Goal: Use online tool/utility: Utilize a website feature to perform a specific function

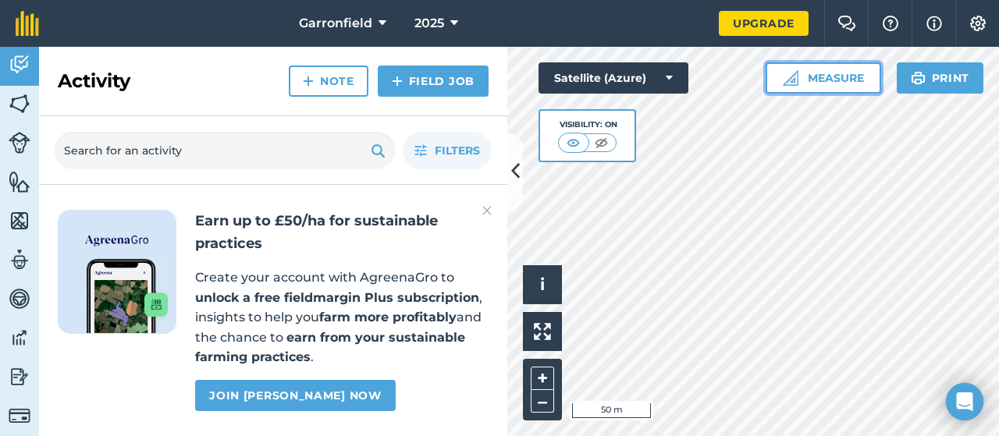
click at [835, 76] on button "Measure" at bounding box center [823, 77] width 115 height 31
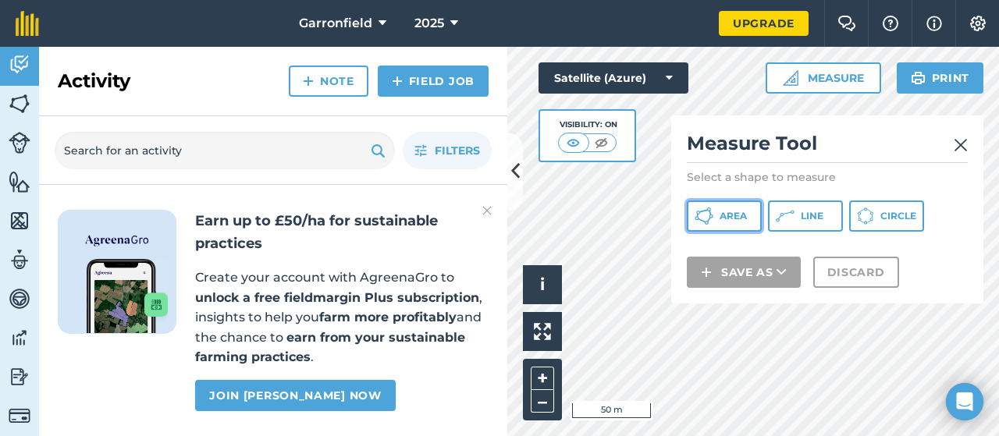
click at [727, 217] on span "Area" at bounding box center [733, 216] width 27 height 12
click at [959, 142] on img at bounding box center [961, 145] width 14 height 19
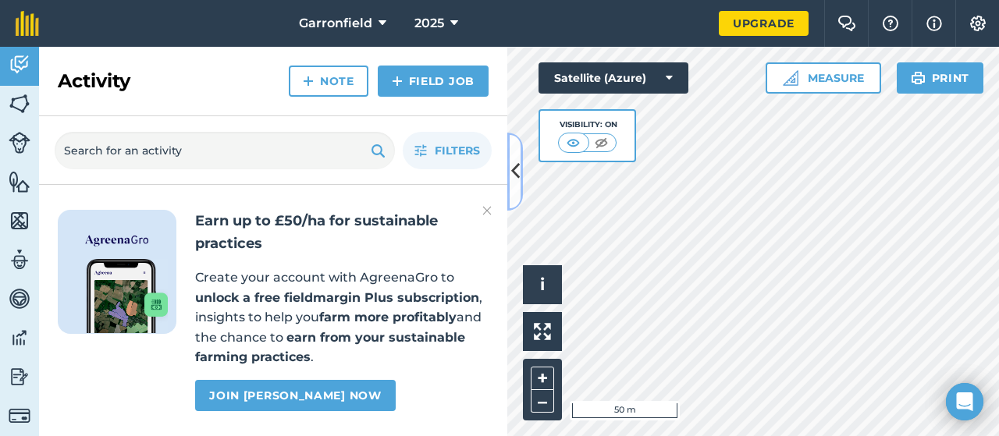
click at [513, 168] on icon at bounding box center [515, 171] width 9 height 27
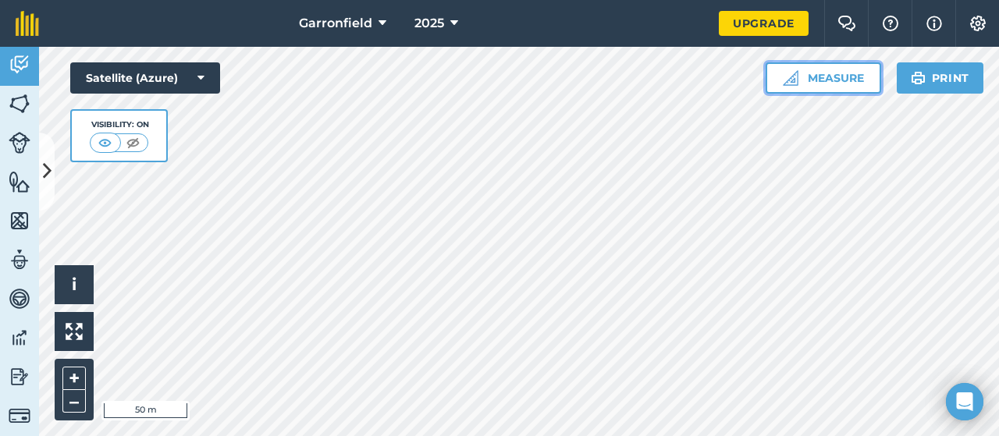
click at [852, 73] on button "Measure" at bounding box center [823, 77] width 115 height 31
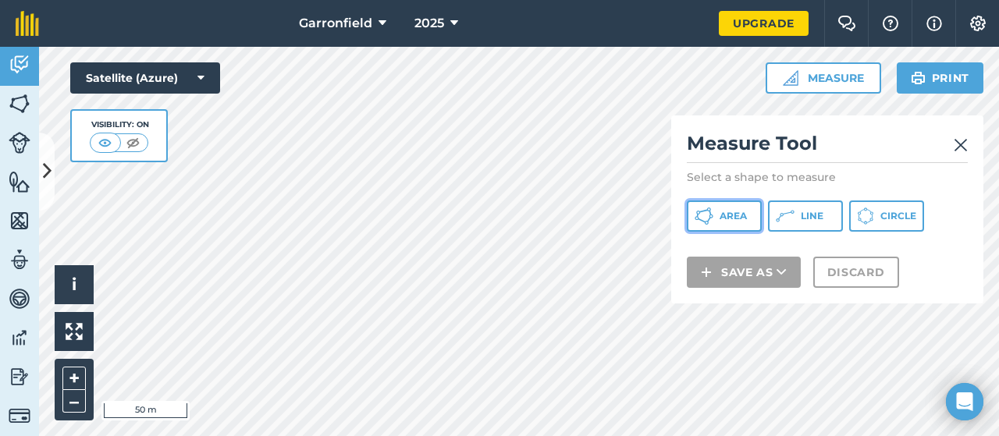
click at [727, 218] on span "Area" at bounding box center [733, 216] width 27 height 12
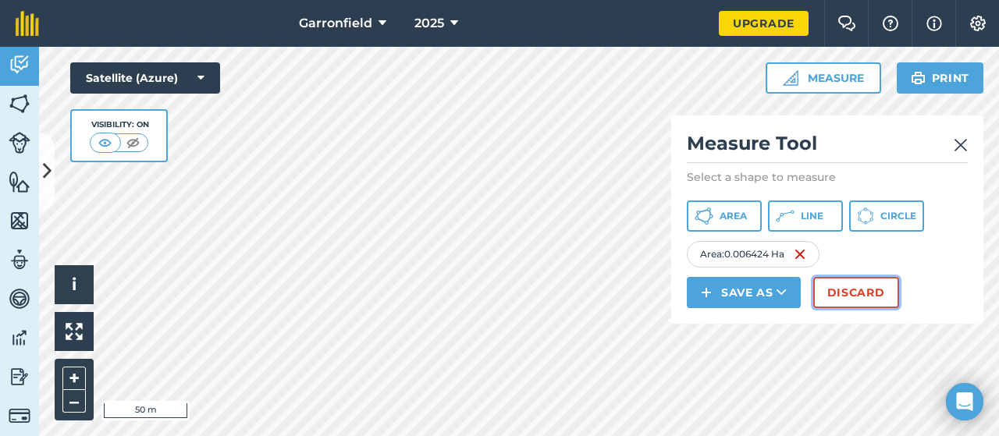
click at [858, 285] on button "Discard" at bounding box center [856, 292] width 86 height 31
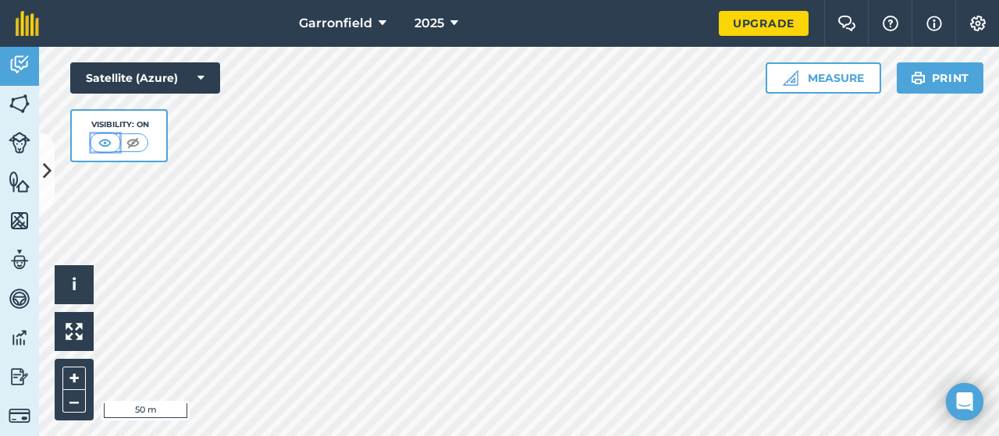
click at [105, 138] on img at bounding box center [105, 143] width 20 height 16
click at [134, 144] on img at bounding box center [133, 143] width 20 height 16
click at [848, 82] on button "Measure" at bounding box center [823, 77] width 115 height 31
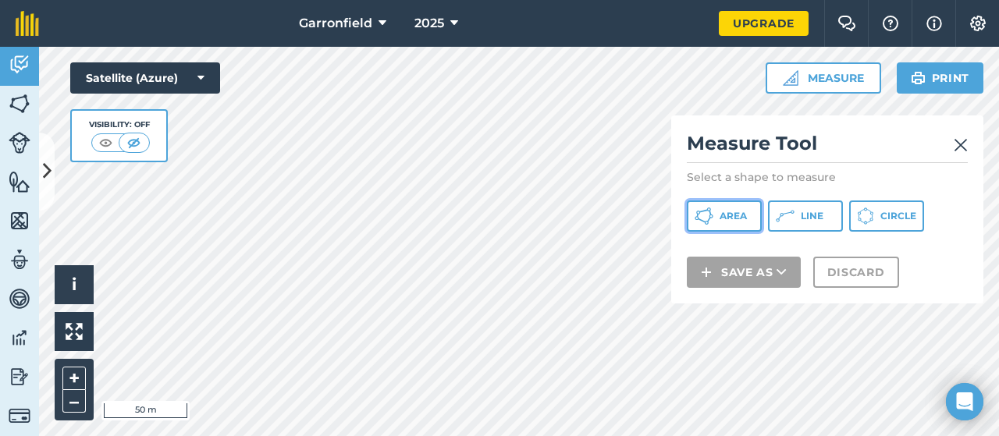
click at [734, 219] on span "Area" at bounding box center [733, 216] width 27 height 12
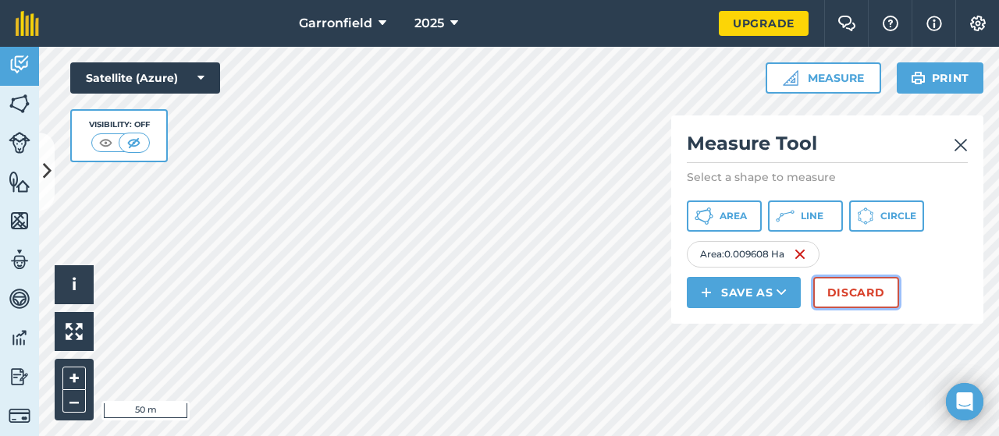
click at [844, 294] on button "Discard" at bounding box center [856, 292] width 86 height 31
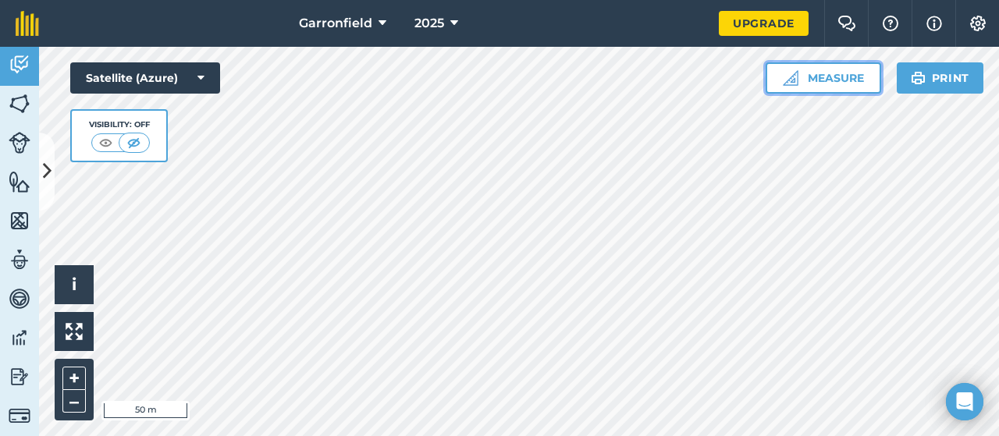
click at [841, 73] on button "Measure" at bounding box center [823, 77] width 115 height 31
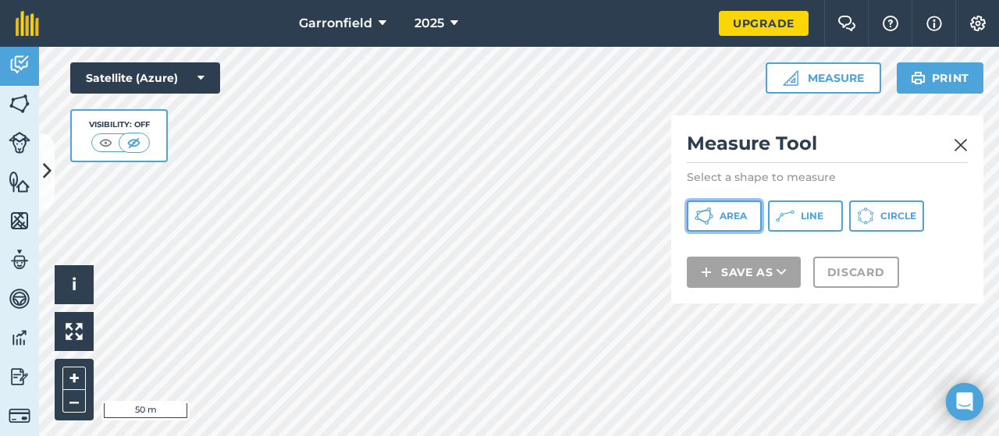
click at [743, 215] on span "Area" at bounding box center [733, 216] width 27 height 12
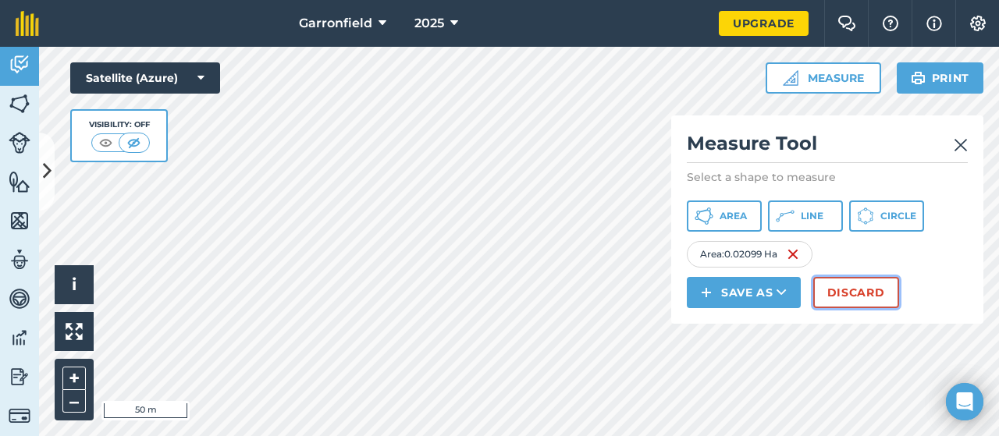
click at [858, 296] on button "Discard" at bounding box center [856, 292] width 86 height 31
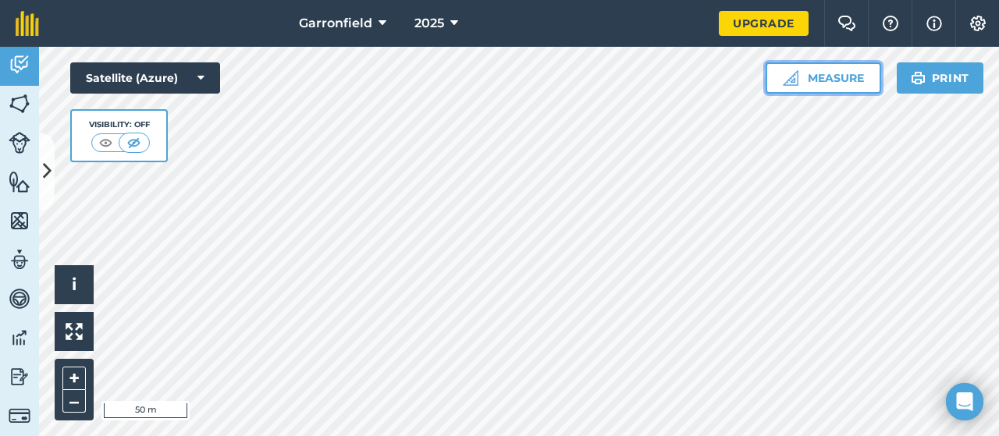
click at [824, 76] on button "Measure" at bounding box center [823, 77] width 115 height 31
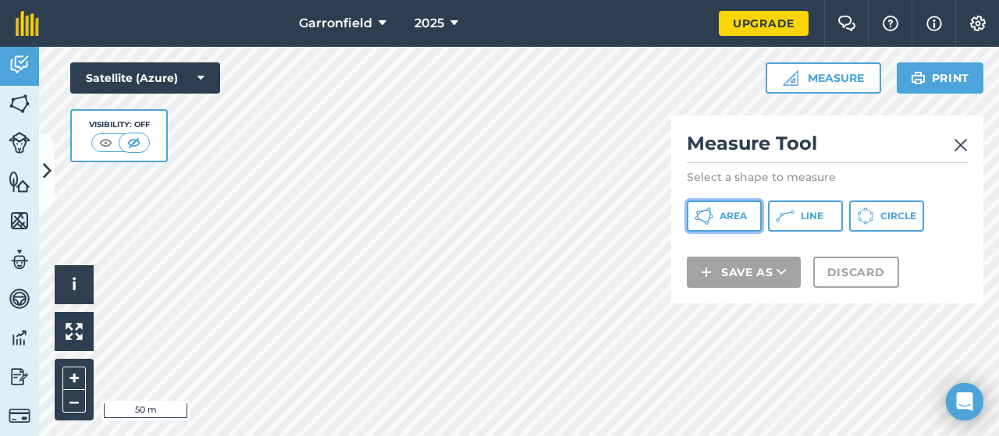
click at [724, 220] on span "Area" at bounding box center [733, 216] width 27 height 12
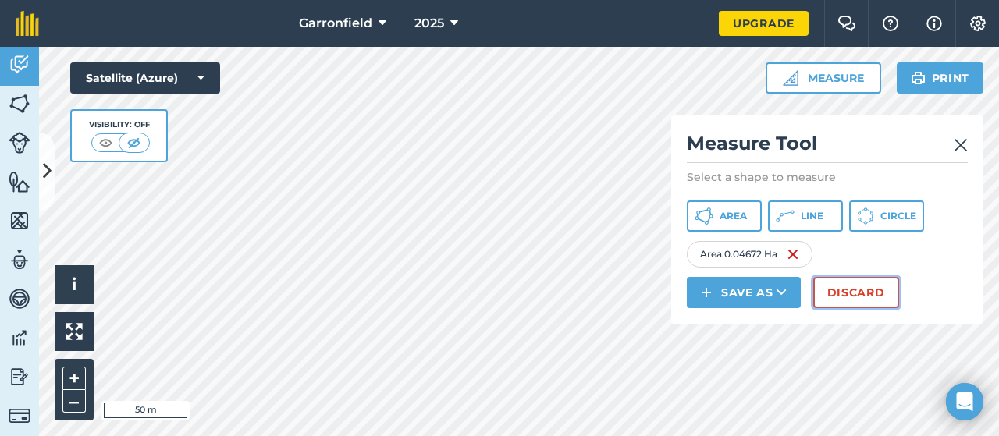
click at [862, 288] on button "Discard" at bounding box center [856, 292] width 86 height 31
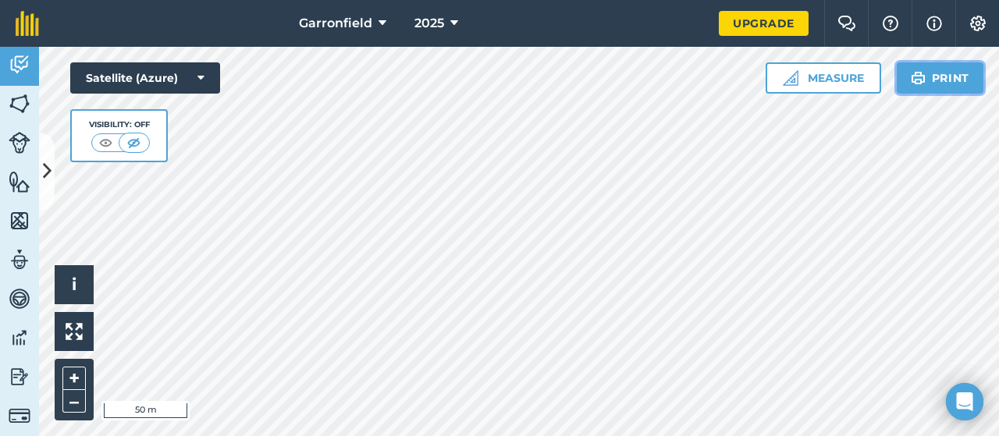
click at [954, 76] on button "Print" at bounding box center [940, 77] width 87 height 31
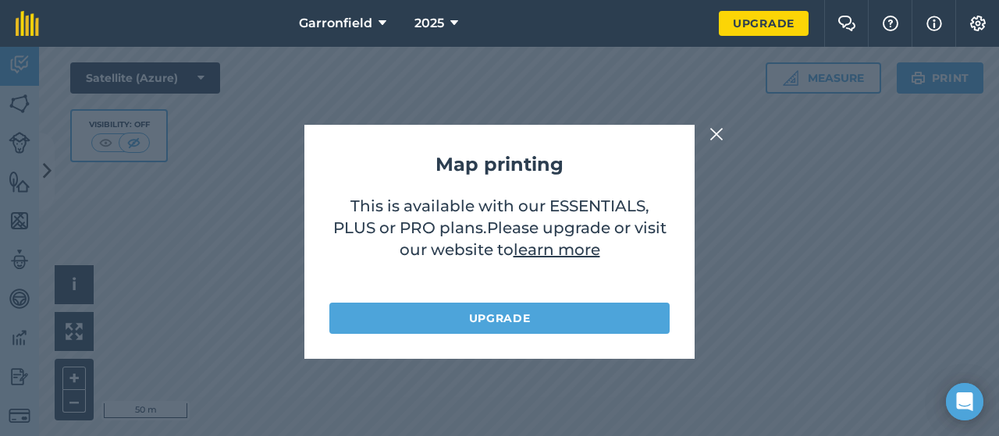
click at [563, 249] on link "learn more" at bounding box center [556, 249] width 87 height 19
click at [718, 132] on img at bounding box center [716, 134] width 14 height 19
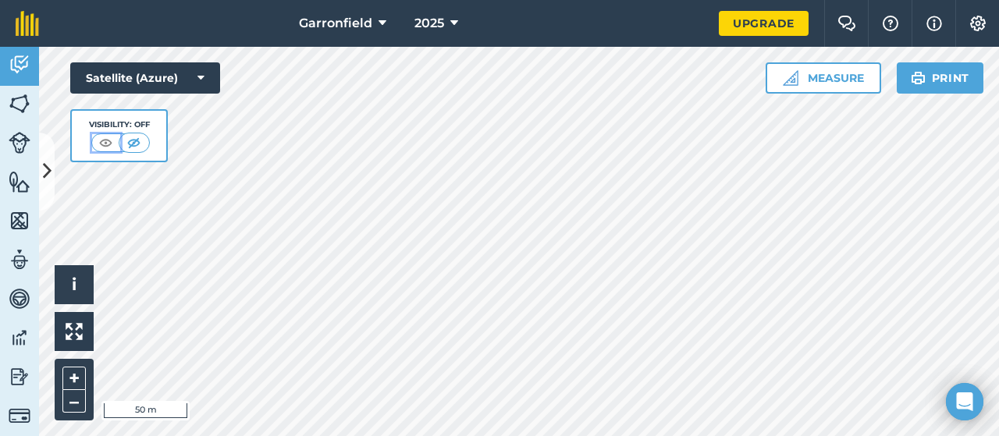
click at [106, 140] on img at bounding box center [106, 143] width 20 height 16
click at [839, 435] on html "Garronfield 2025 Upgrade Farm Chat Help Info Settings Map printing is not avail…" at bounding box center [499, 218] width 999 height 436
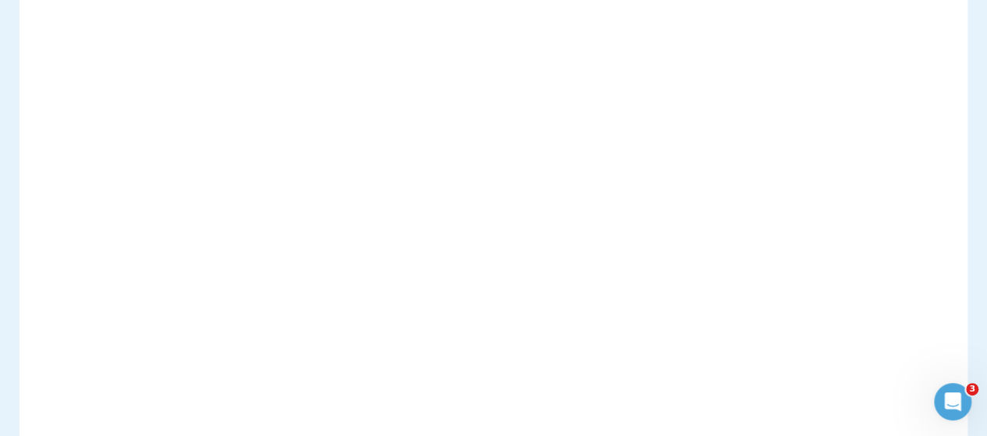
scroll to position [312, 0]
